Goal: Find specific page/section: Find specific page/section

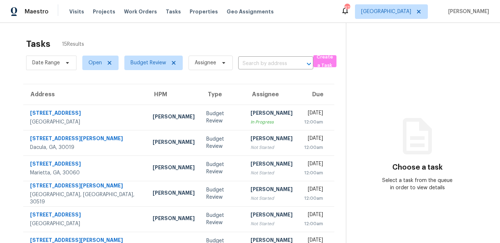
scroll to position [135, 0]
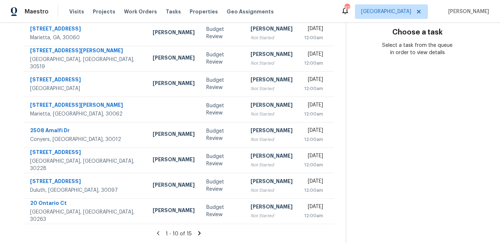
click at [199, 232] on icon at bounding box center [199, 233] width 3 height 4
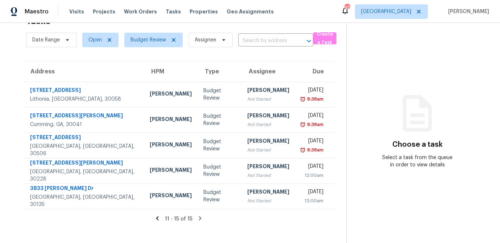
click at [157, 216] on icon at bounding box center [157, 218] width 7 height 7
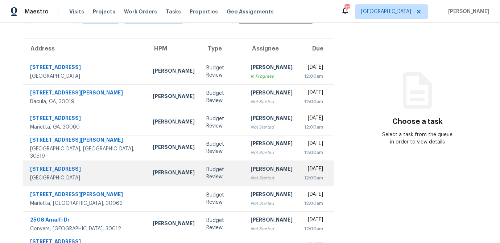
scroll to position [43, 0]
